Goal: Task Accomplishment & Management: Use online tool/utility

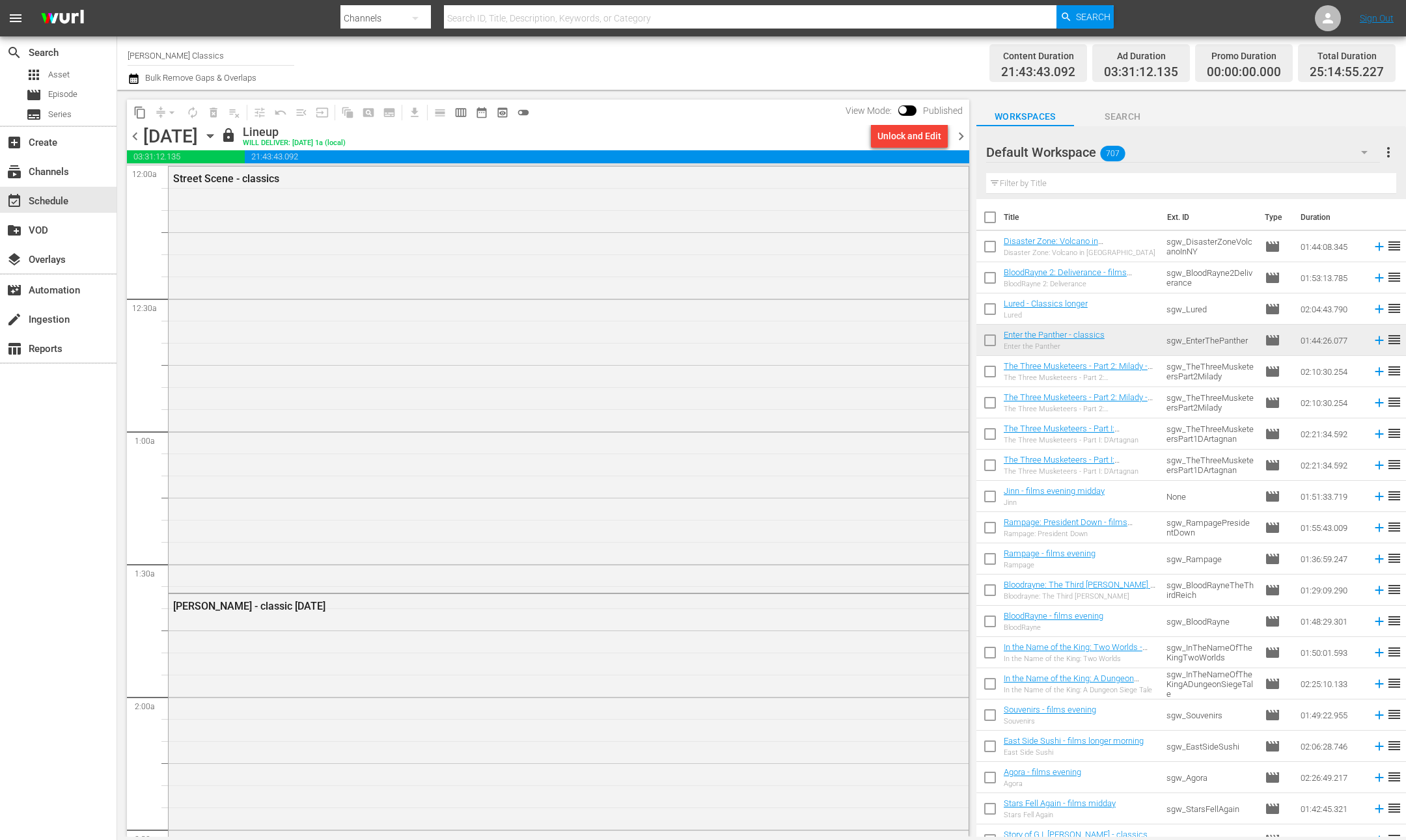
click at [598, 308] on div "Street Scene - classics" at bounding box center [568, 378] width 800 height 423
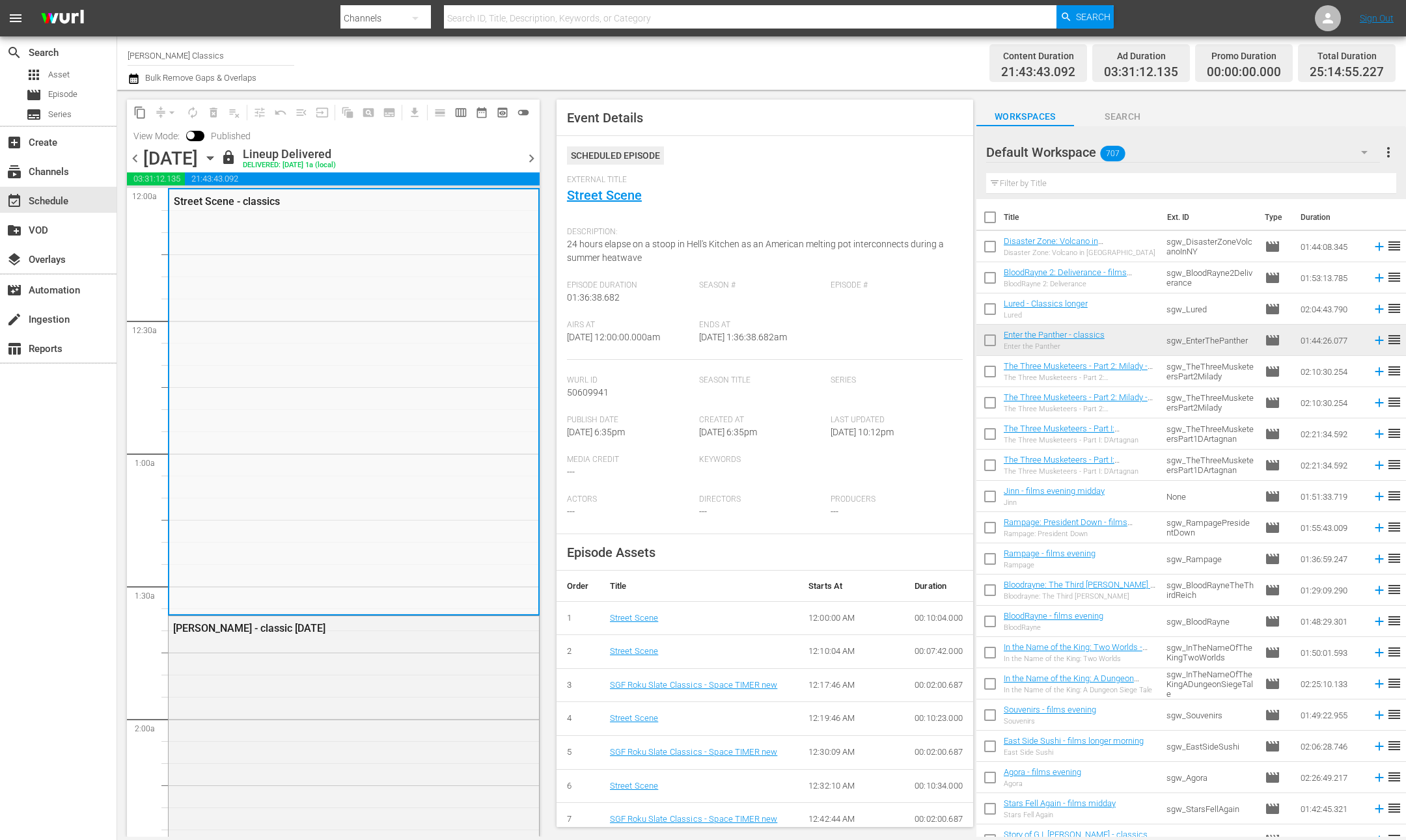
click at [533, 159] on span "chevron_right" at bounding box center [531, 158] width 16 height 16
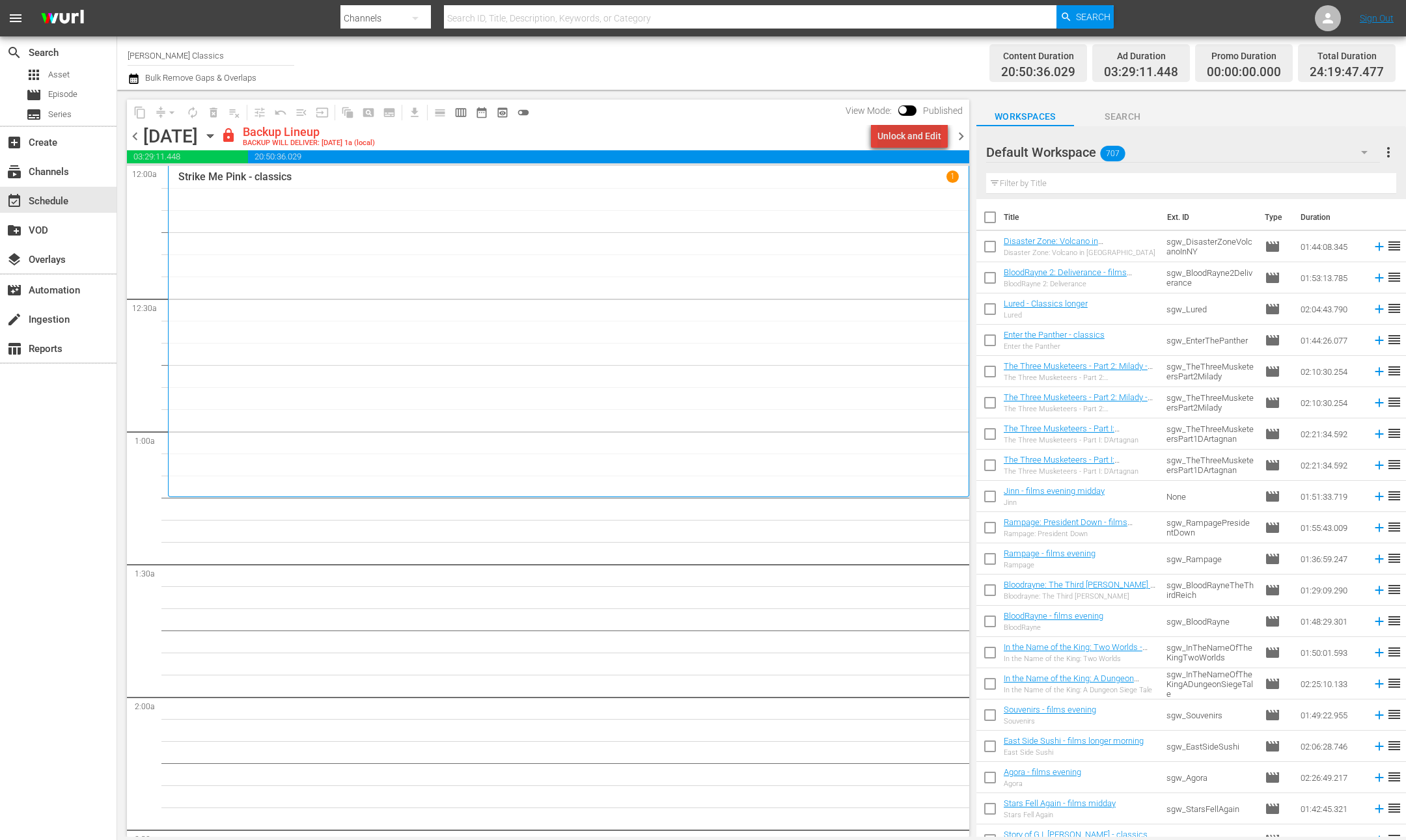
click at [919, 138] on div "Unlock and Edit" at bounding box center [909, 136] width 64 height 23
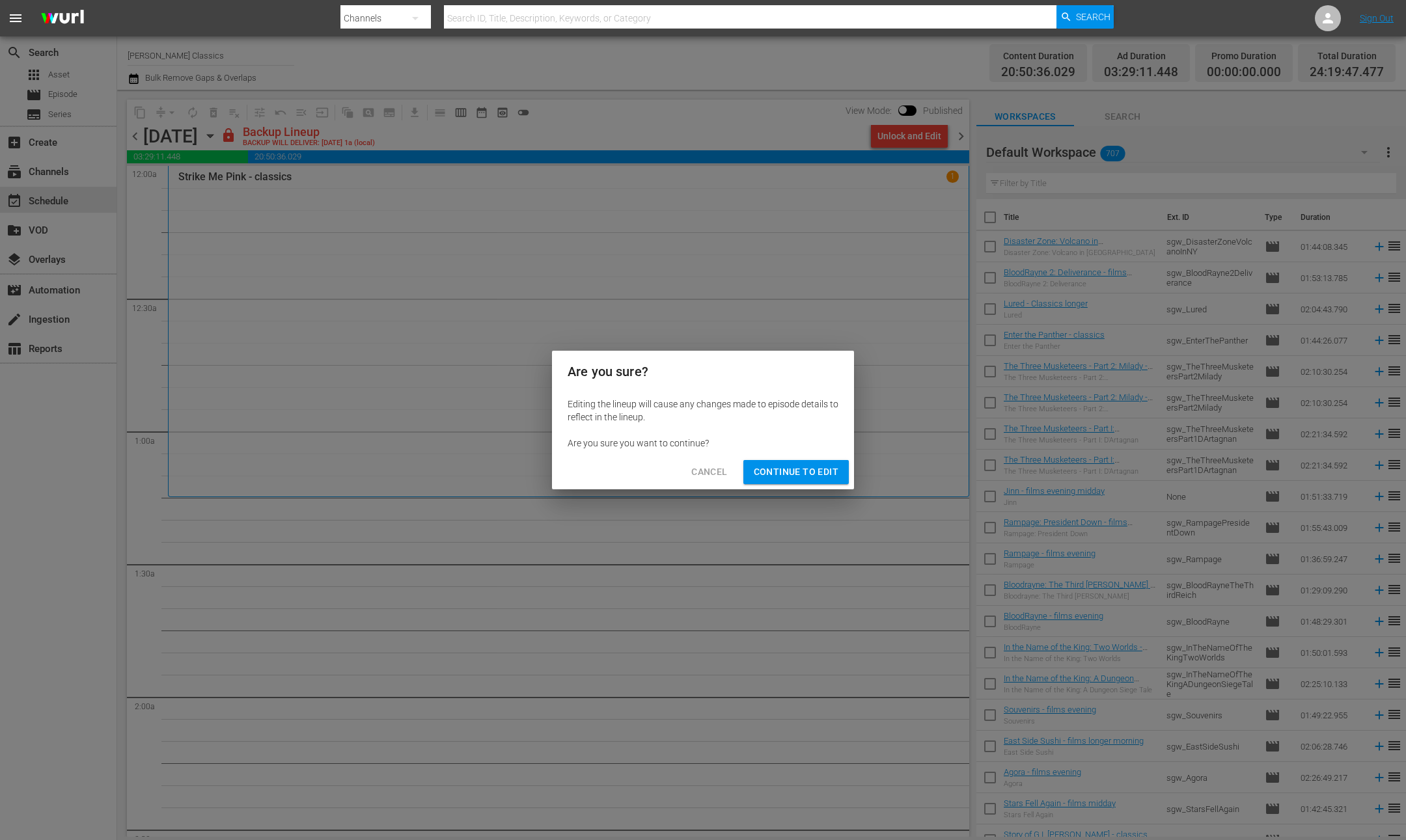
click at [795, 475] on span "Continue to Edit" at bounding box center [796, 472] width 85 height 16
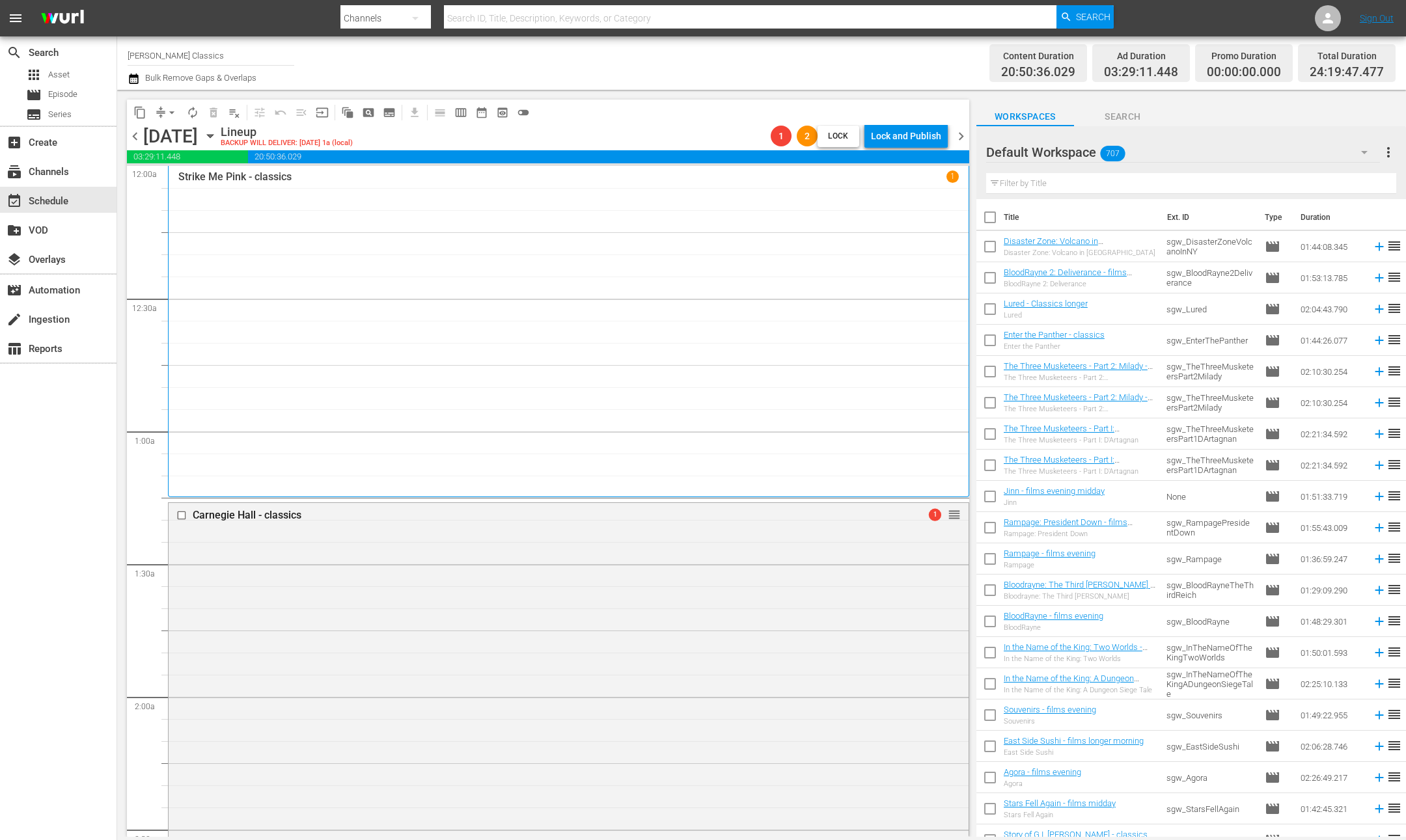
click at [960, 136] on span "chevron_right" at bounding box center [961, 136] width 16 height 16
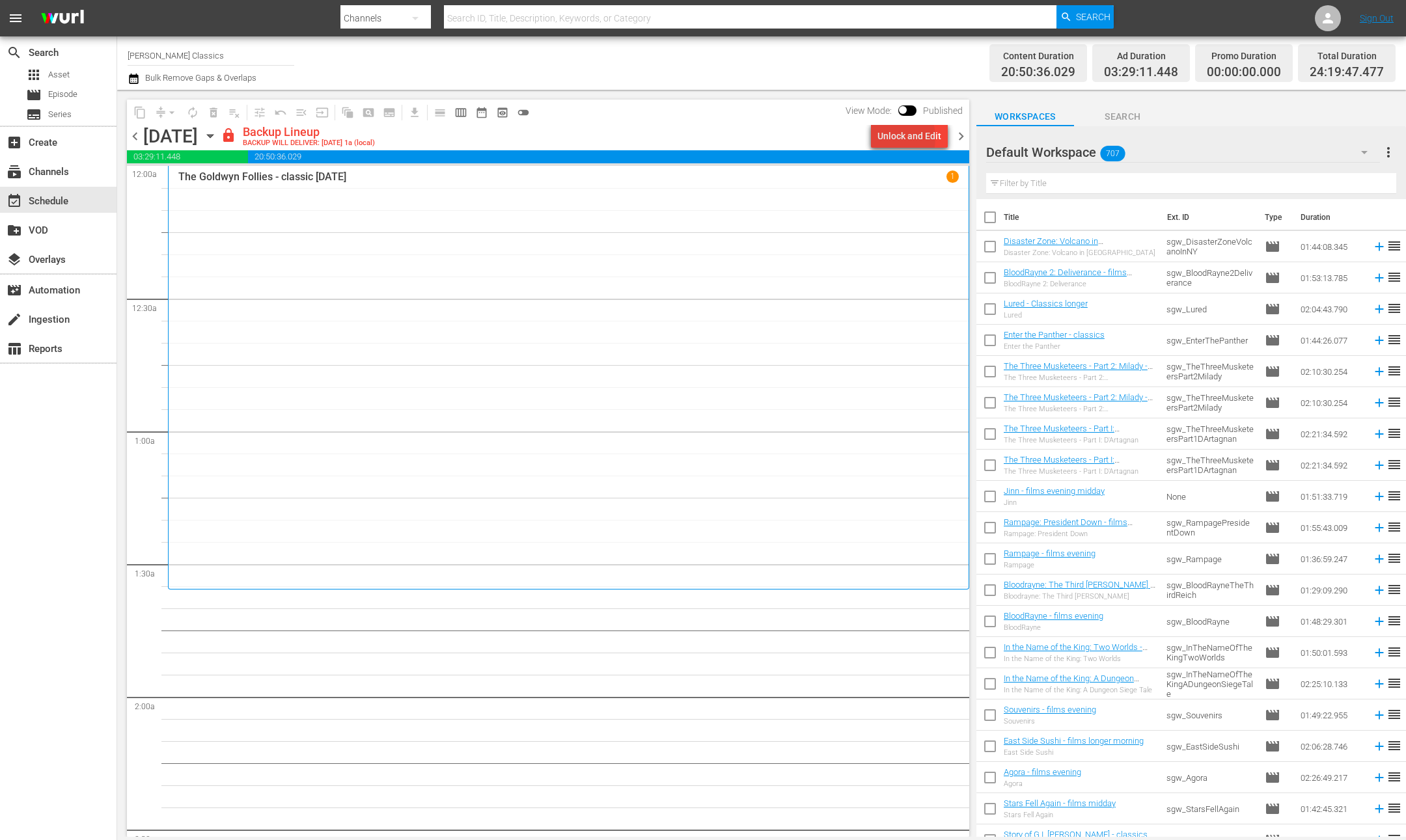
click at [886, 138] on div "Unlock and Edit" at bounding box center [909, 136] width 64 height 23
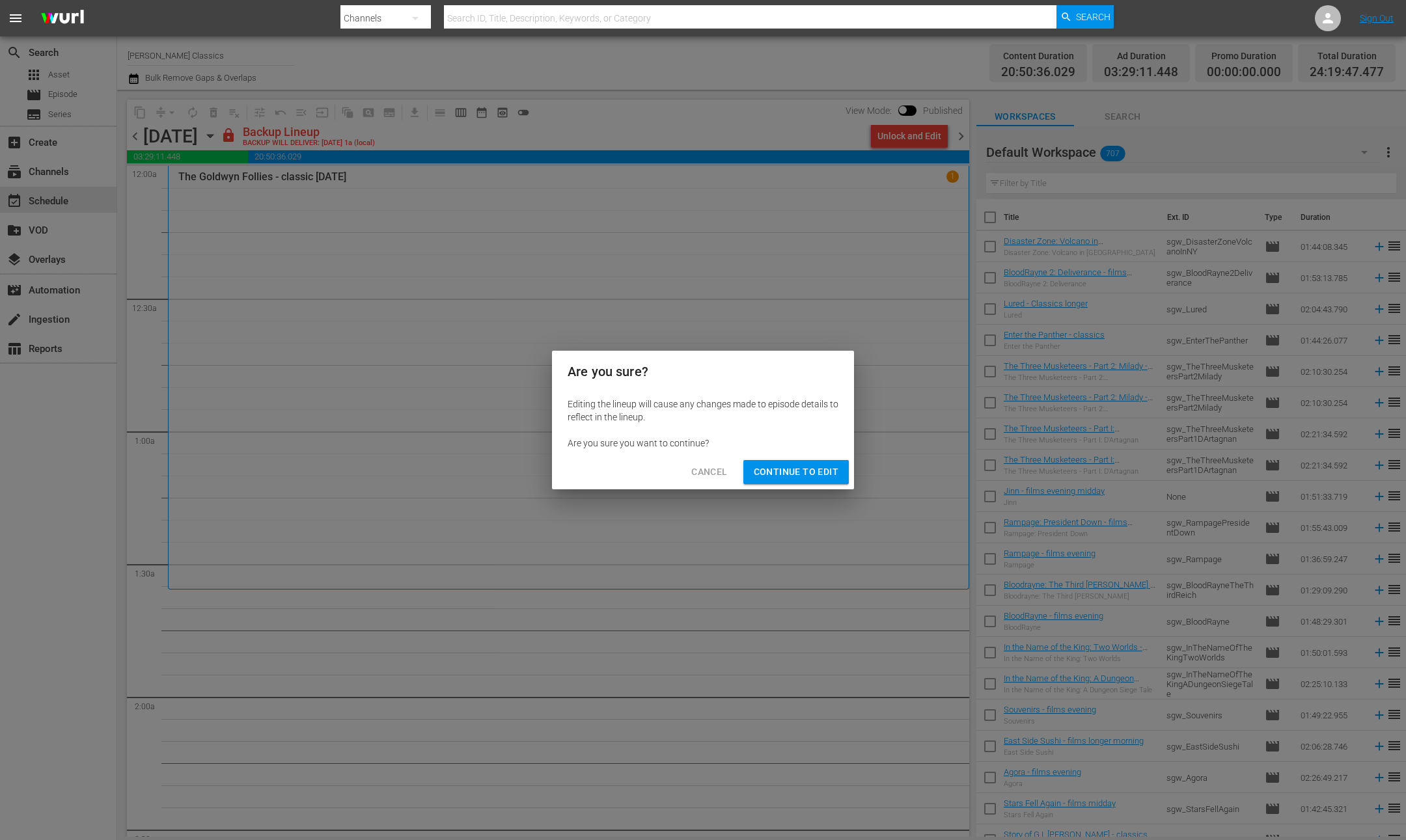
click at [815, 472] on span "Continue to Edit" at bounding box center [796, 472] width 85 height 16
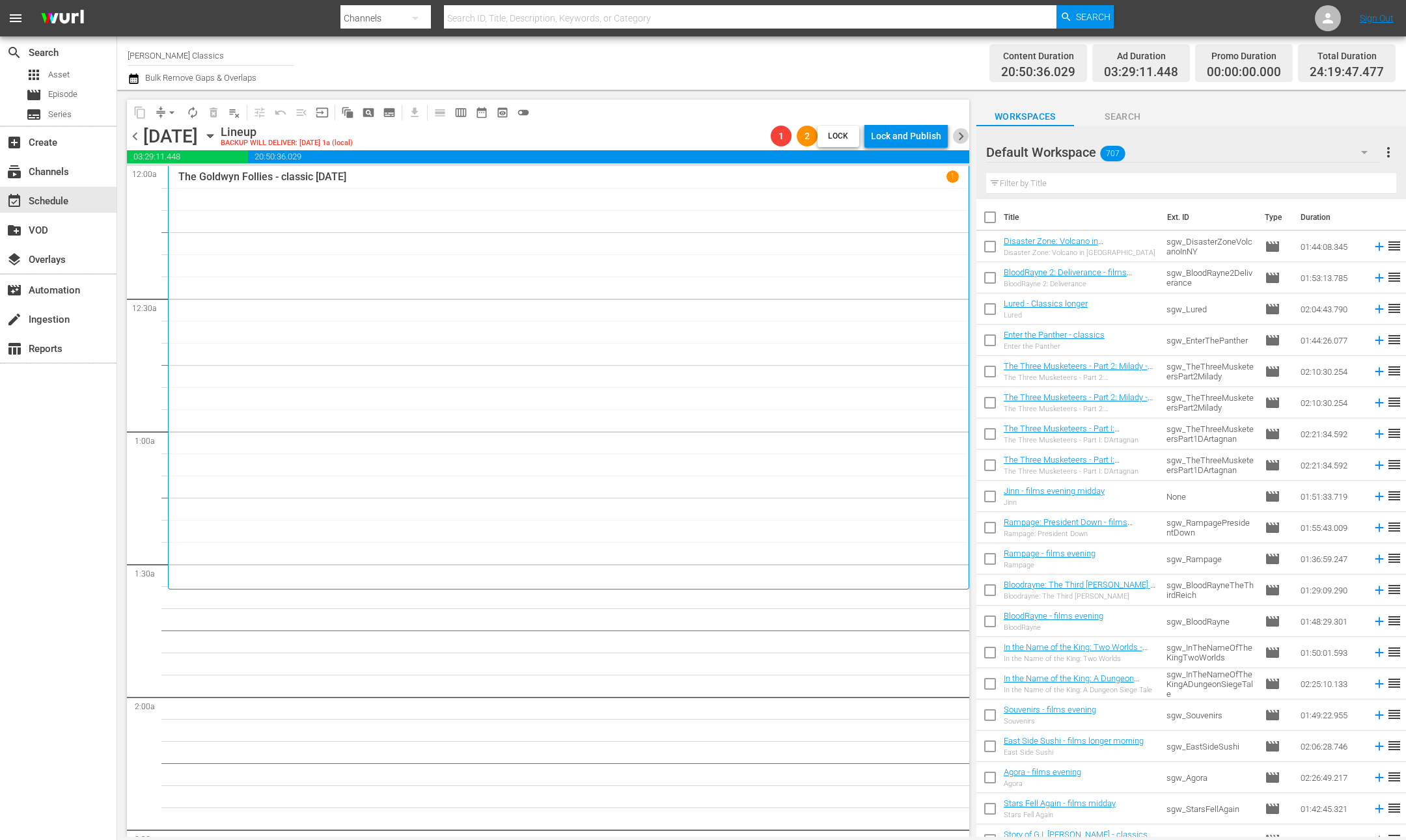
click at [961, 136] on span "chevron_right" at bounding box center [961, 136] width 16 height 16
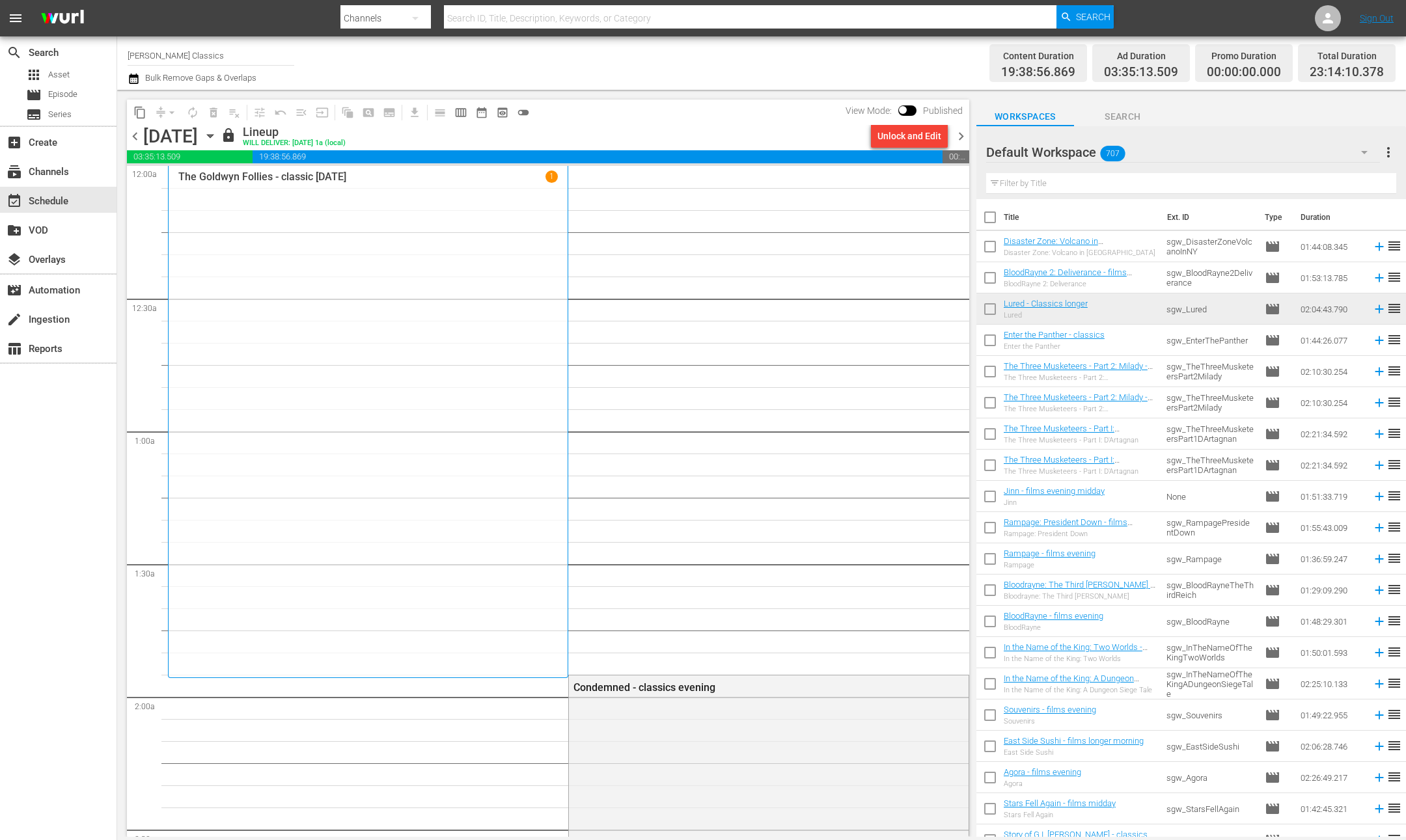
click at [137, 135] on span "chevron_left" at bounding box center [135, 136] width 16 height 16
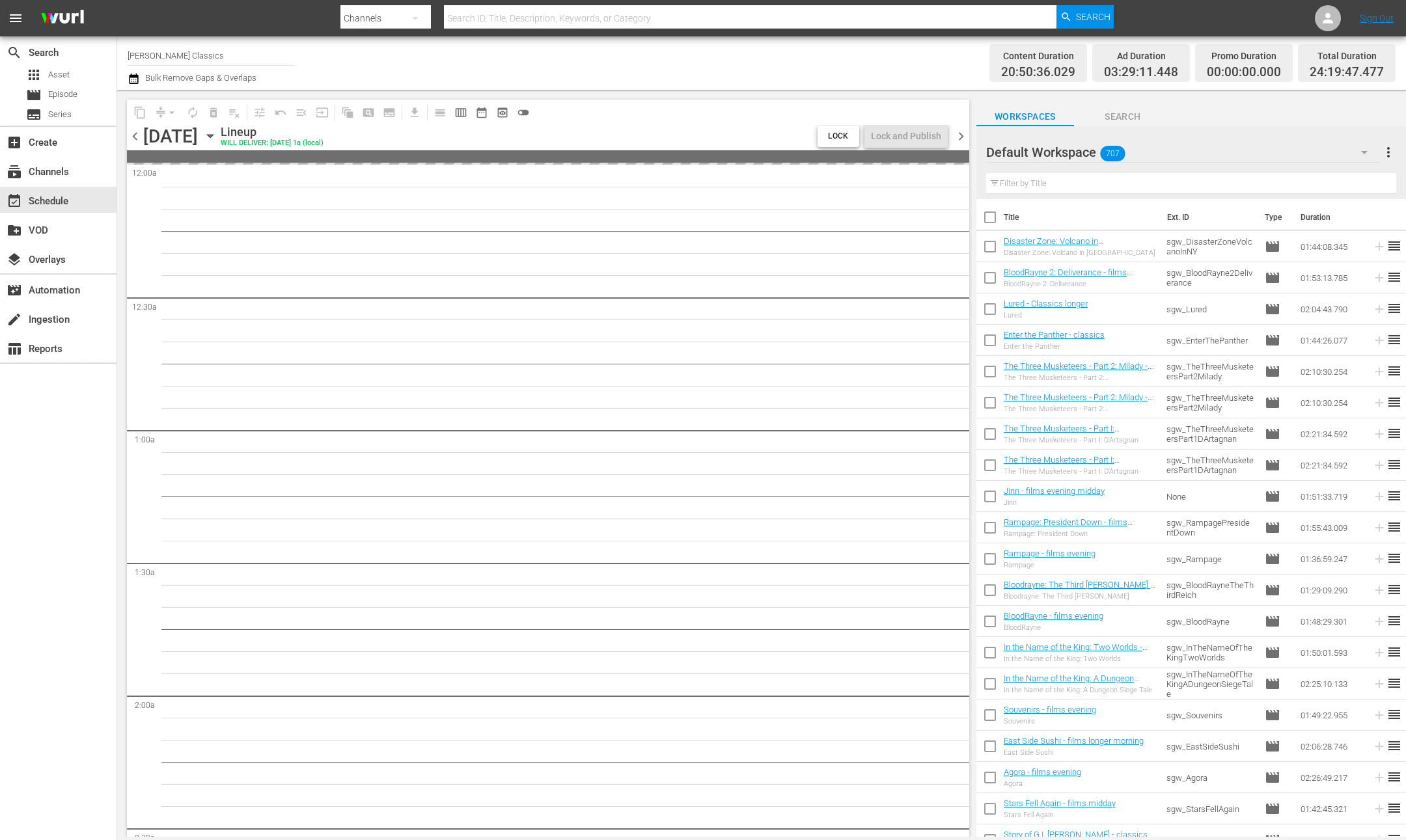
click at [137, 135] on span "chevron_left" at bounding box center [135, 136] width 16 height 16
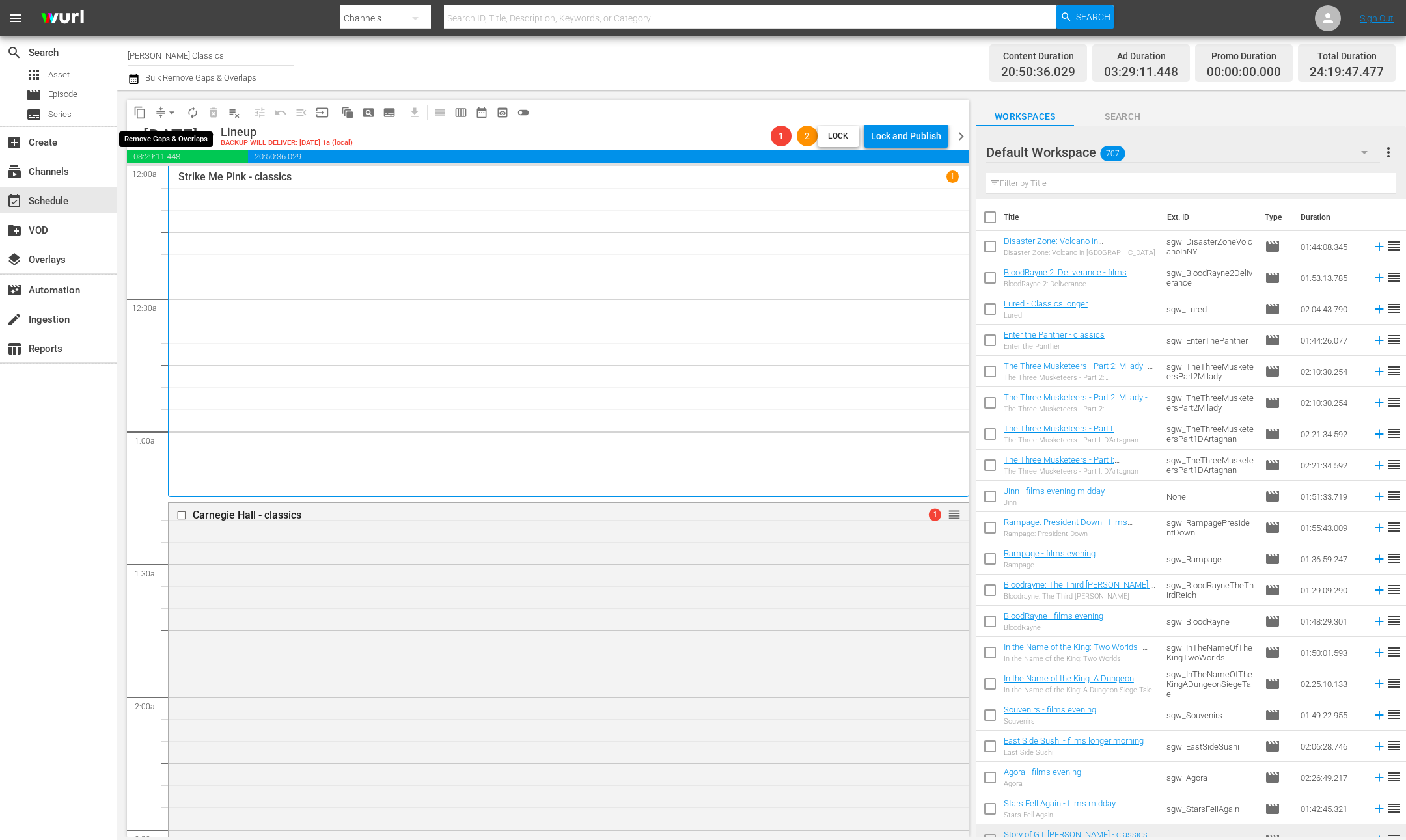
click at [165, 108] on span "arrow_drop_down" at bounding box center [171, 112] width 13 height 13
click at [203, 179] on li "Align to End of Previous Day" at bounding box center [173, 181] width 136 height 21
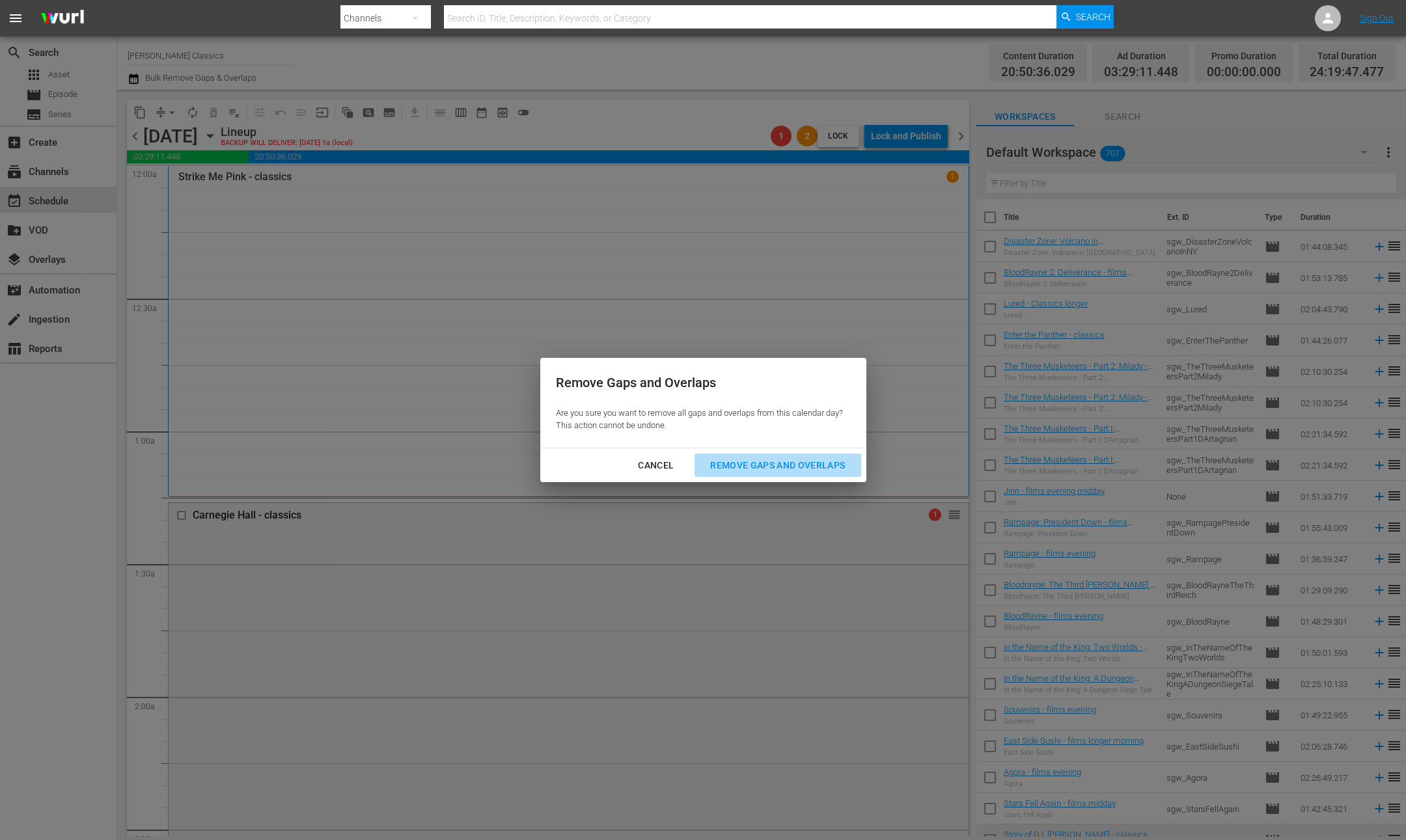
click at [730, 462] on div "Remove Gaps and Overlaps" at bounding box center [778, 466] width 156 height 16
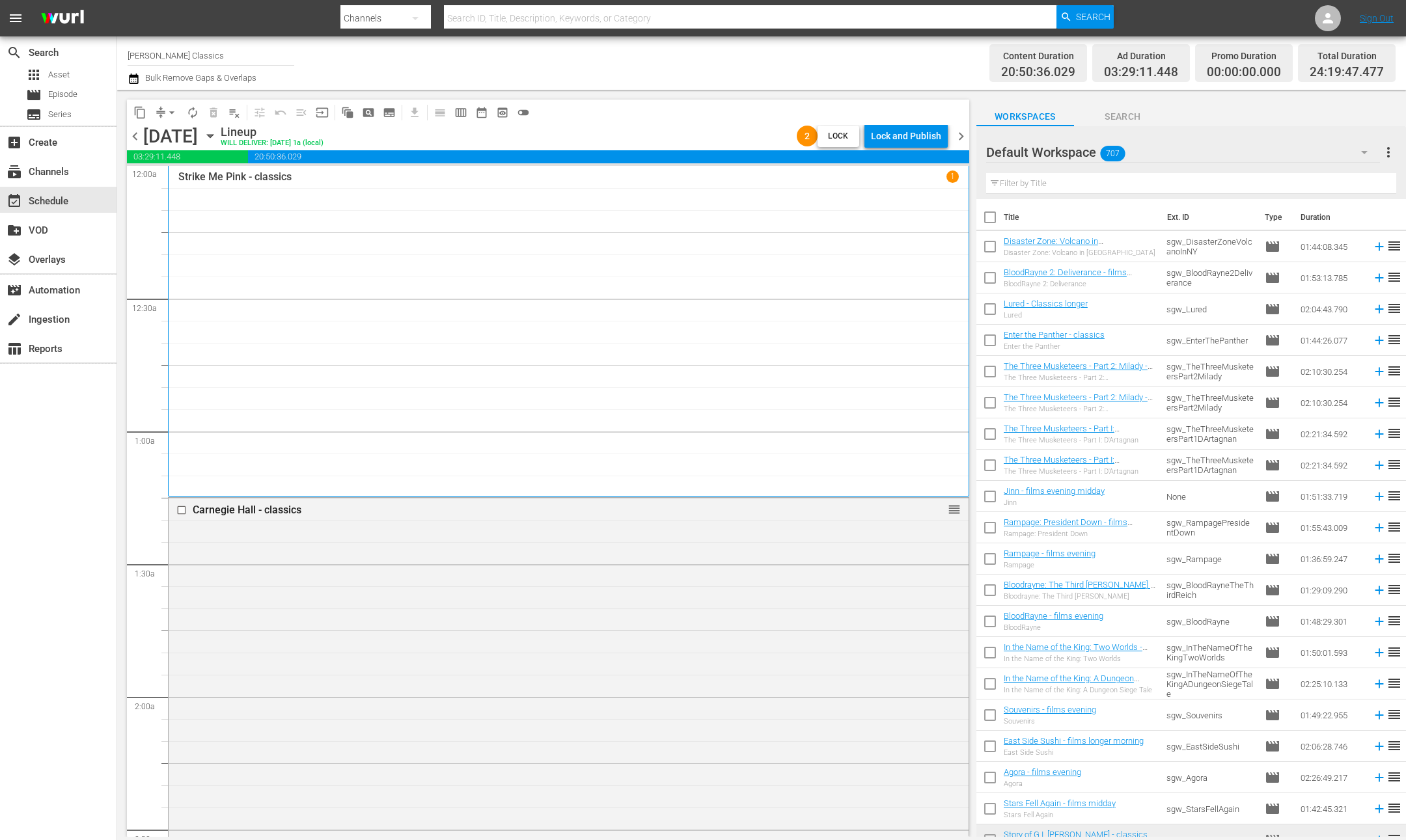
click at [907, 136] on div "Lock and Publish" at bounding box center [906, 136] width 70 height 23
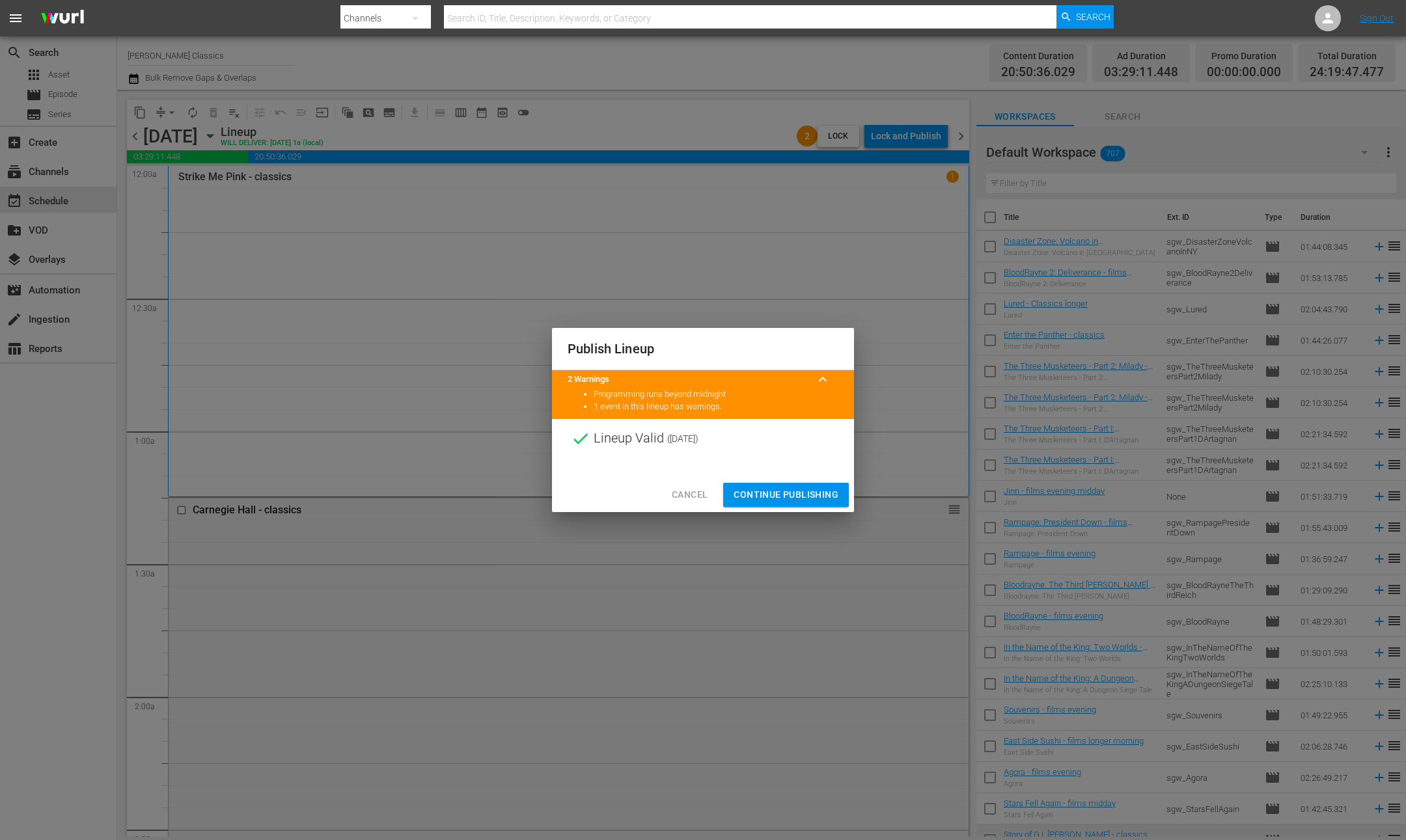
click at [789, 503] on button "Continue Publishing" at bounding box center [786, 494] width 126 height 24
